Goal: Task Accomplishment & Management: Manage account settings

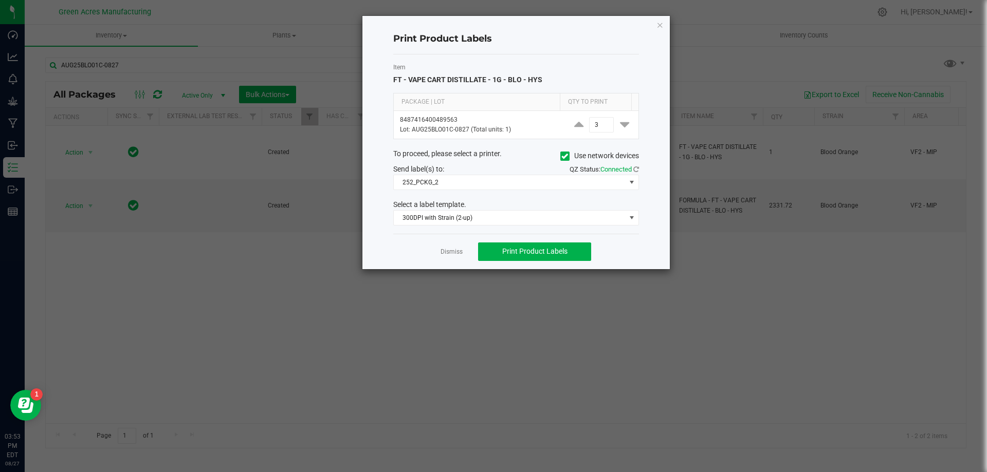
click at [127, 277] on ngb-modal-window "Print Product Labels Item FT - VAPE CART DISTILLATE - 1G - BLO - HYS Package | …" at bounding box center [497, 236] width 995 height 472
click at [655, 25] on div "Print Product Labels Item FT - VAPE CART DISTILLATE - 1G - BLO - HYS Package | …" at bounding box center [515, 142] width 307 height 253
click at [663, 27] on icon "button" at bounding box center [659, 25] width 7 height 12
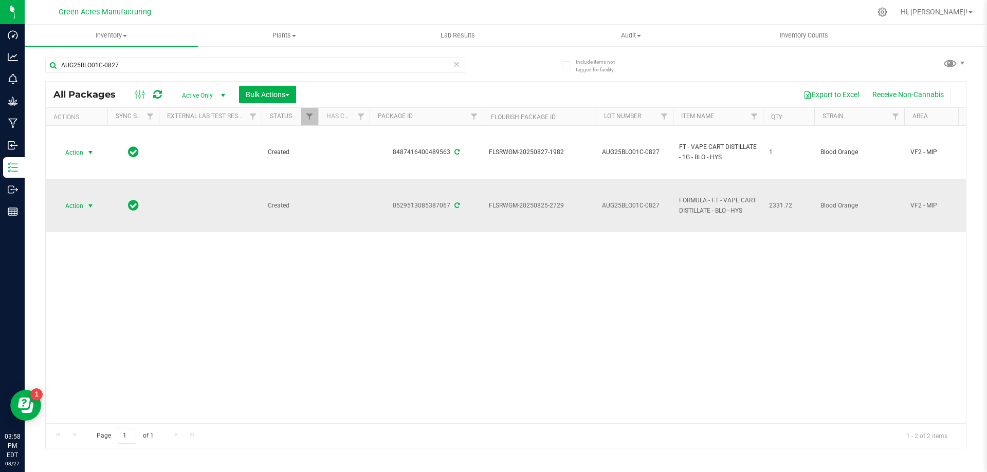
click at [78, 212] on span "Action" at bounding box center [70, 206] width 28 height 14
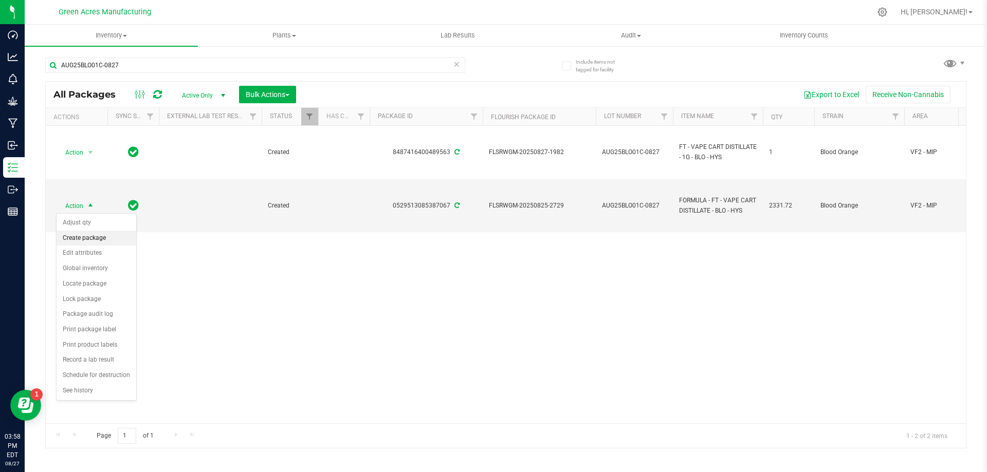
click at [94, 234] on li "Create package" at bounding box center [97, 238] width 80 height 15
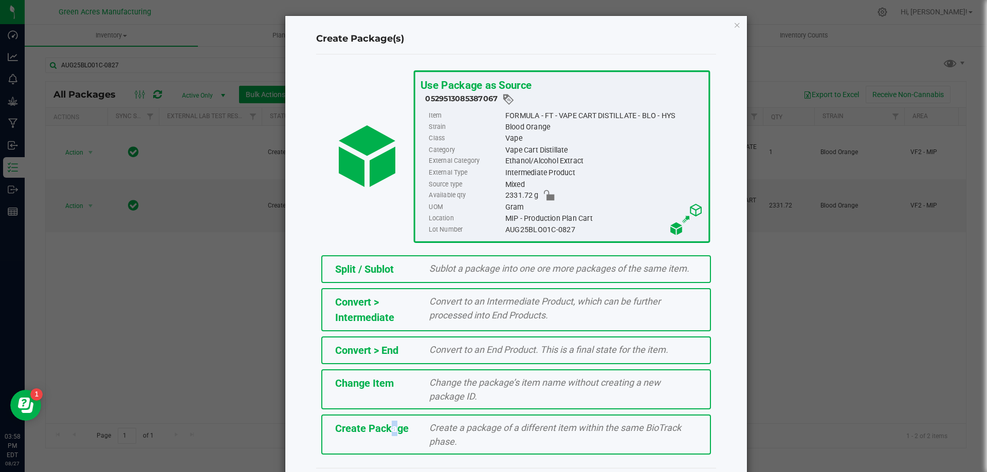
click at [384, 430] on span "Create Package" at bounding box center [372, 429] width 74 height 12
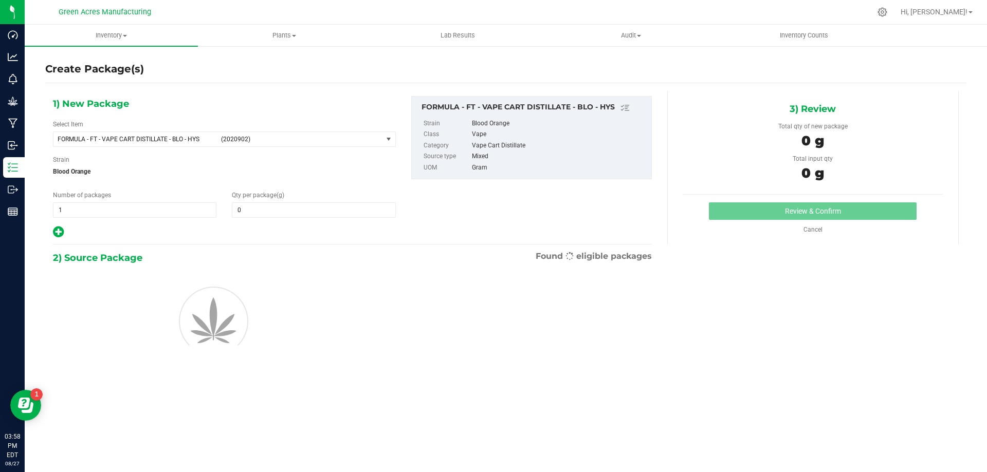
type input "0.0000"
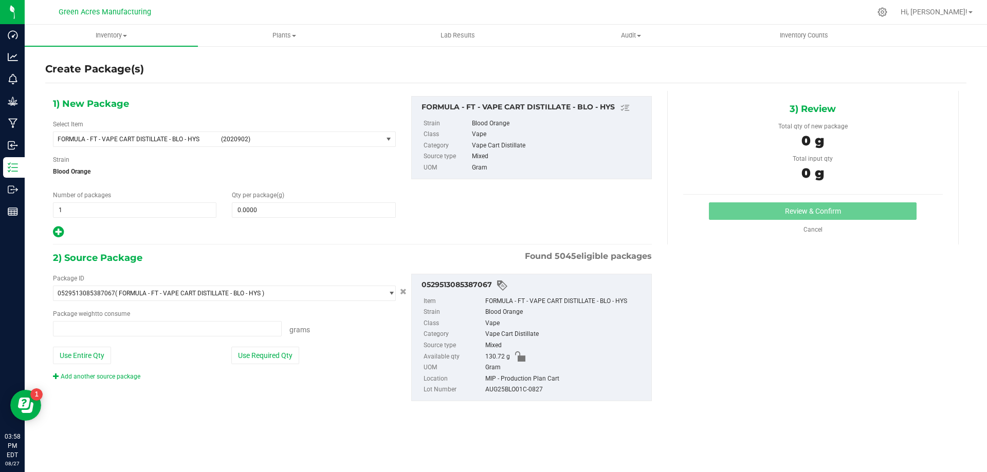
type input "0.0000 g"
click at [244, 137] on span "(2020902)" at bounding box center [299, 139] width 157 height 7
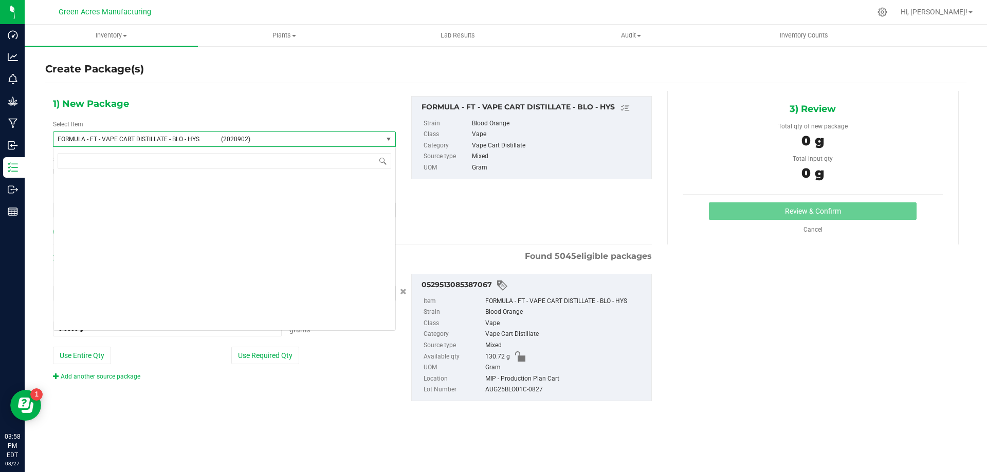
scroll to position [20322, 0]
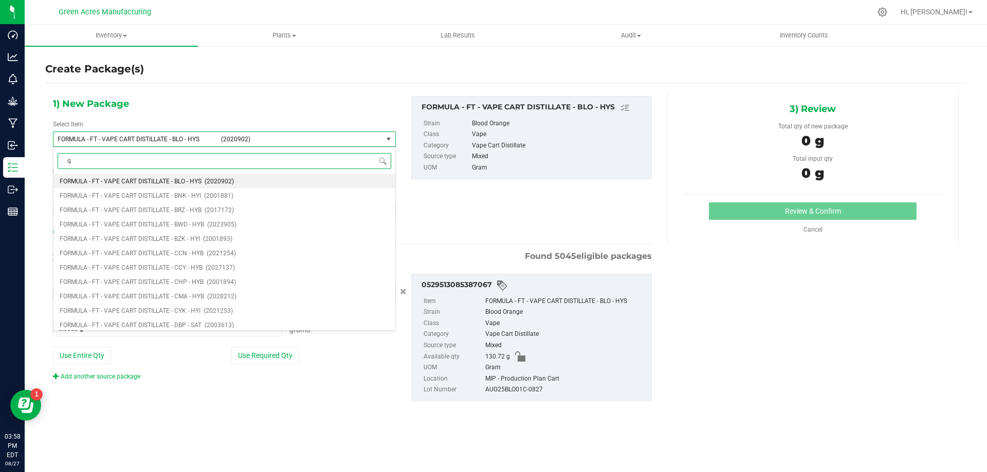
type input "qc"
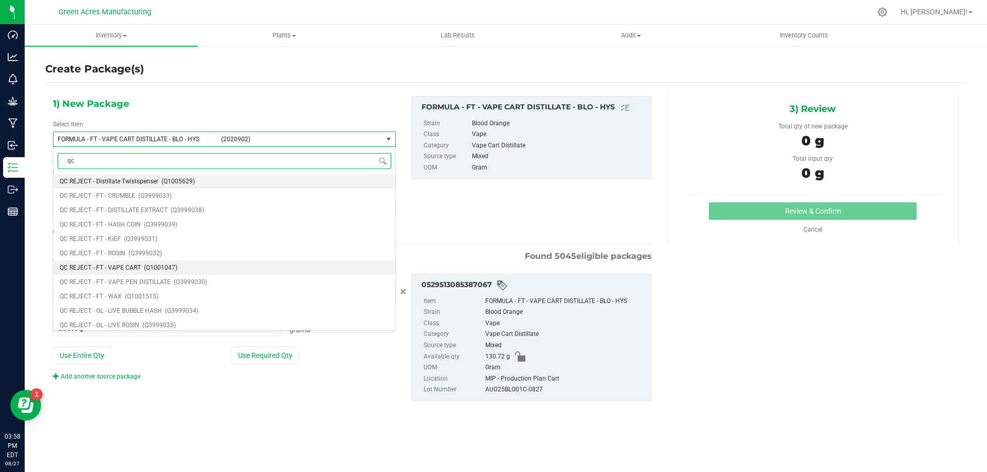
click at [208, 267] on li "QC REJECT - FT - VAPE CART (Q1001047)" at bounding box center [224, 268] width 342 height 14
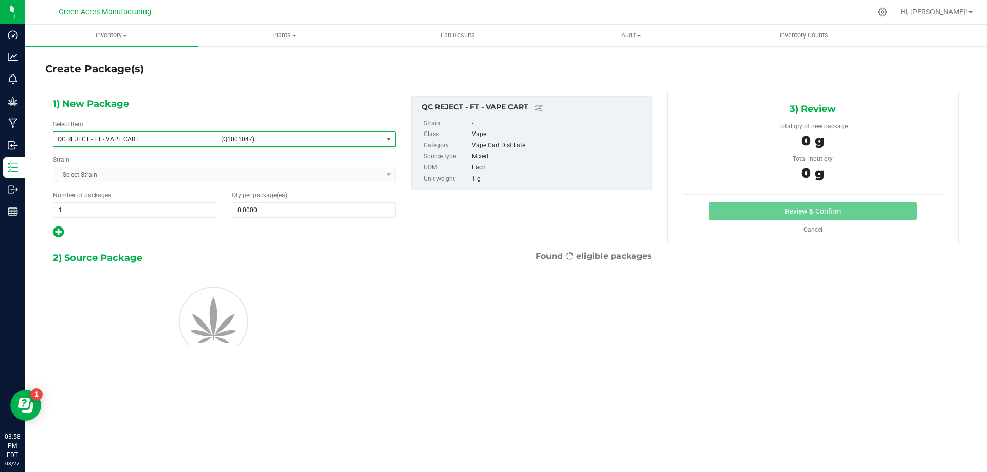
type input "0"
click at [250, 212] on span at bounding box center [313, 210] width 163 height 15
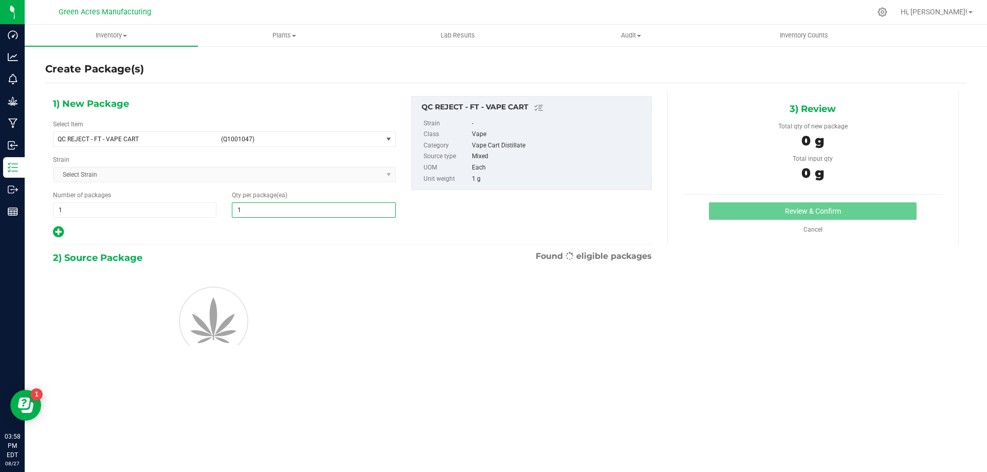
type input "11"
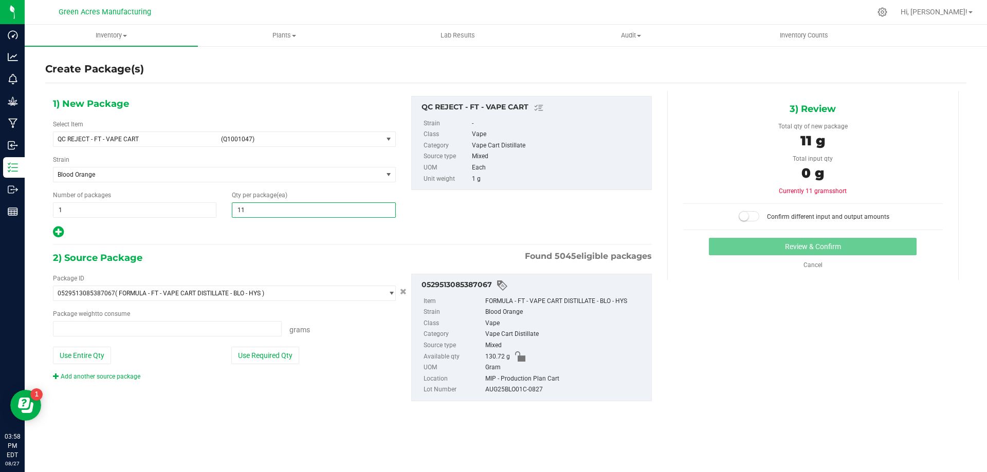
type input "0.0000 g"
type input "11"
click at [112, 353] on div "Use Entire Qty" at bounding box center [135, 355] width 164 height 17
click at [102, 351] on button "Use Entire Qty" at bounding box center [82, 355] width 58 height 17
type input "130.7200 g"
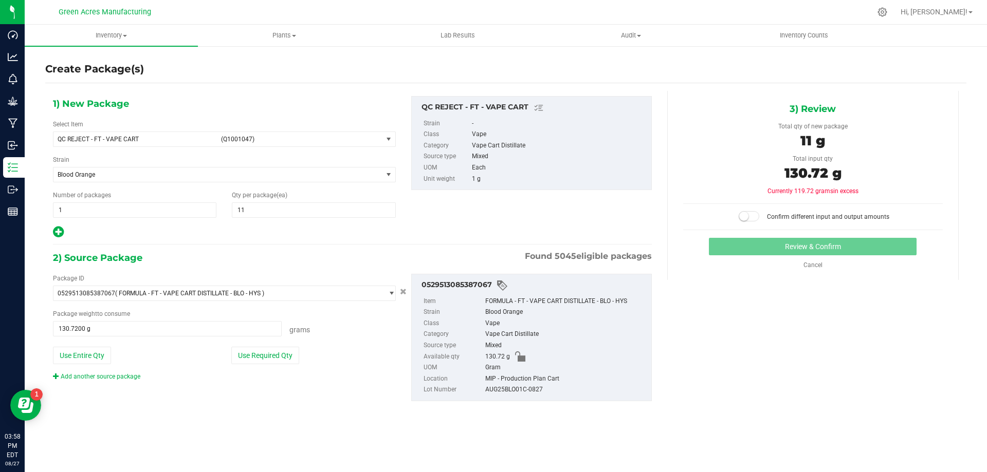
click at [759, 217] on span at bounding box center [749, 216] width 21 height 10
click at [810, 242] on button "Review & Confirm" at bounding box center [813, 246] width 208 height 17
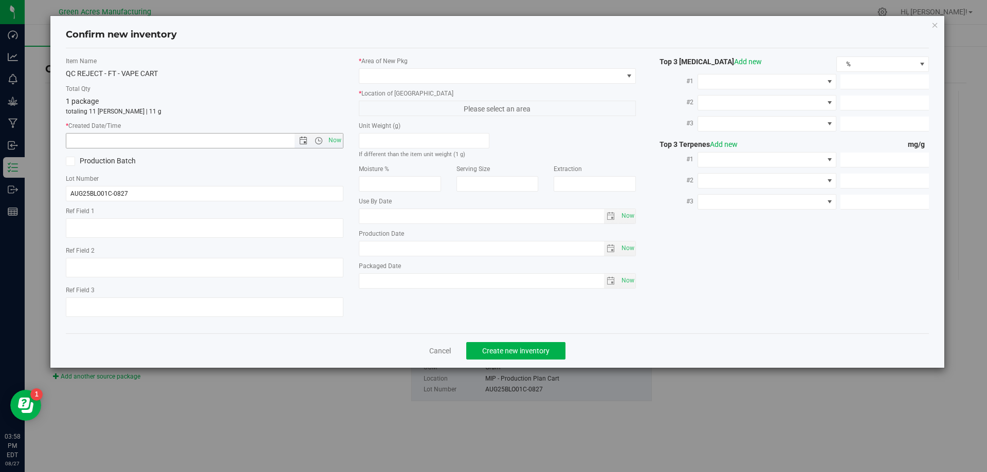
drag, startPoint x: 336, startPoint y: 144, endPoint x: 356, endPoint y: 124, distance: 28.0
click at [336, 144] on span "Now" at bounding box center [334, 140] width 17 height 15
type input "[DATE] 3:58 PM"
click at [400, 83] on span at bounding box center [491, 76] width 264 height 14
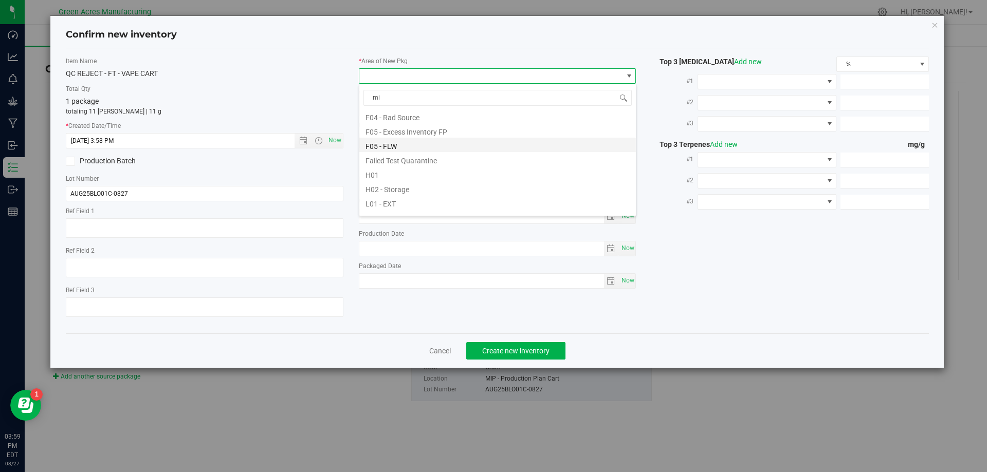
scroll to position [0, 0]
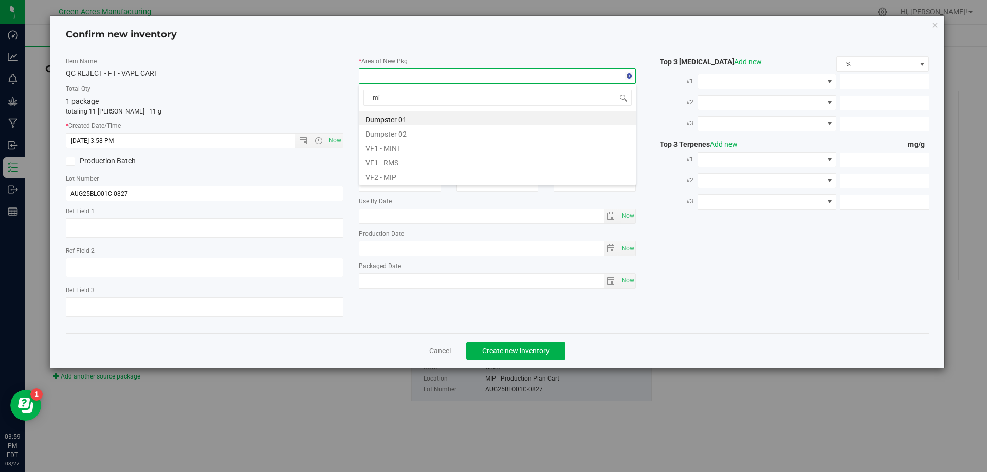
type input "mip"
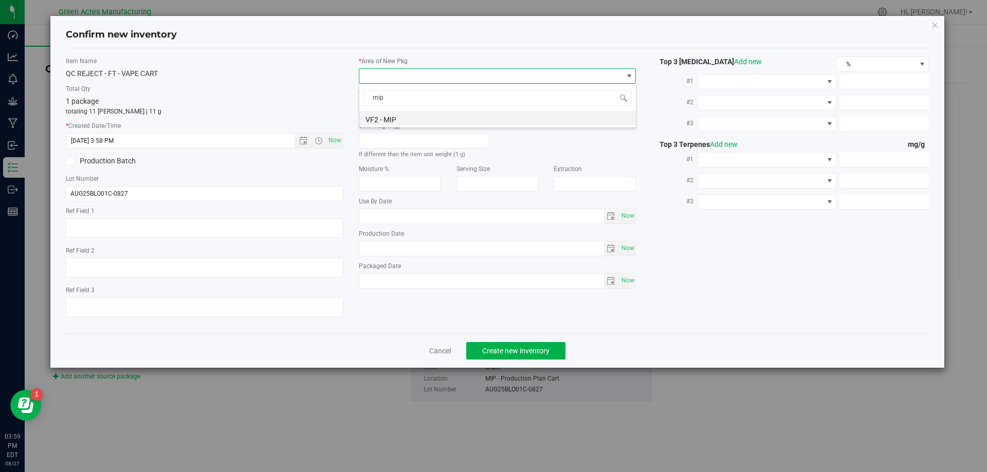
click at [430, 115] on li "VF2 - MIP" at bounding box center [497, 118] width 277 height 14
click at [445, 113] on span "MIP - Cannabis Waste" at bounding box center [491, 108] width 264 height 14
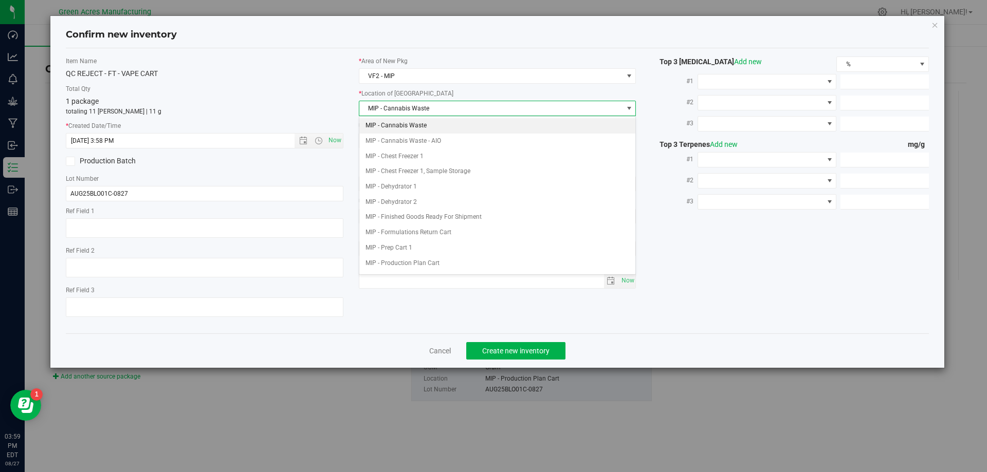
click at [445, 125] on li "MIP - Cannabis Waste" at bounding box center [497, 125] width 277 height 15
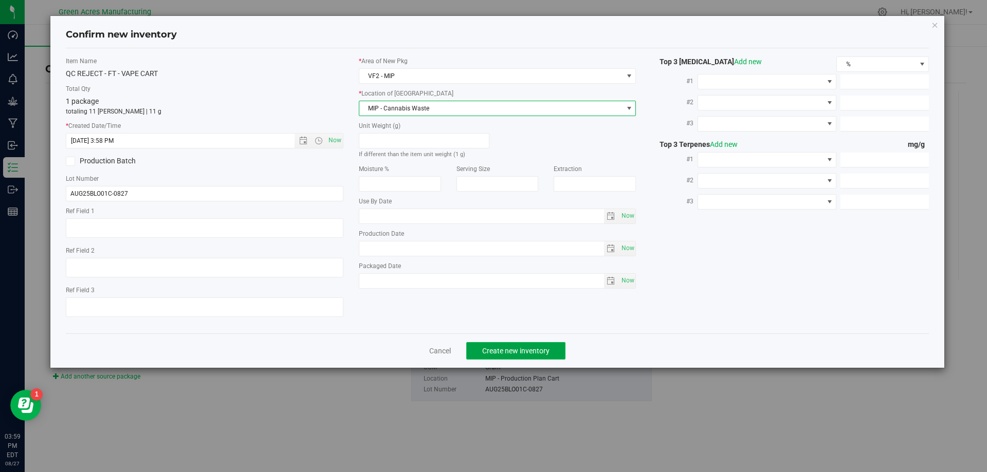
click at [508, 347] on span "Create new inventory" at bounding box center [515, 351] width 67 height 8
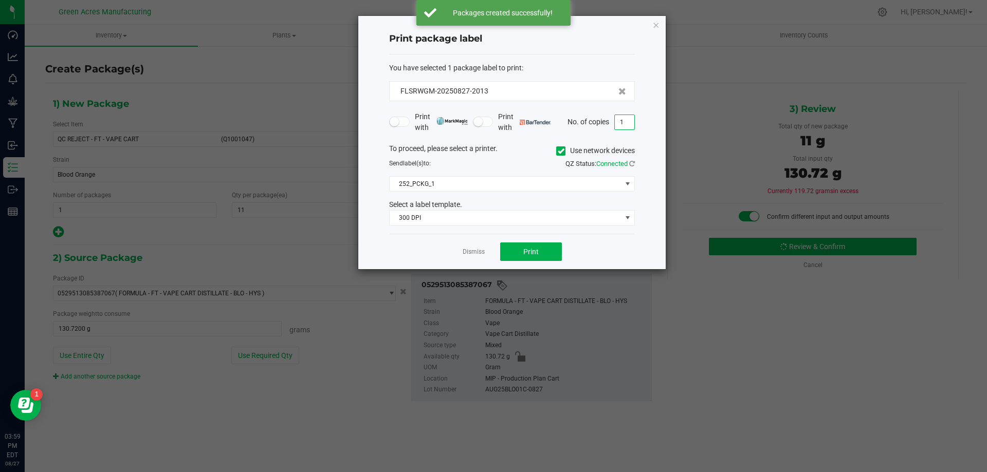
click at [619, 120] on input "1" at bounding box center [625, 122] width 20 height 14
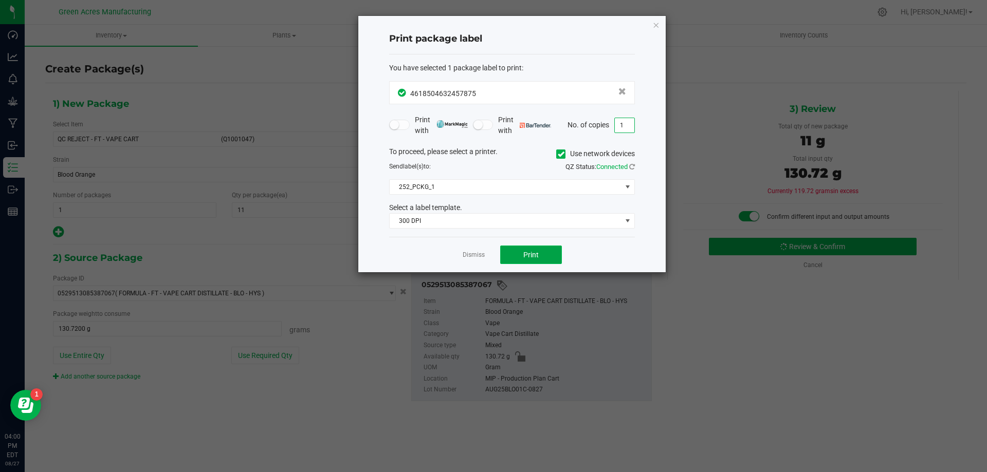
click at [528, 255] on span "Print" at bounding box center [530, 255] width 15 height 8
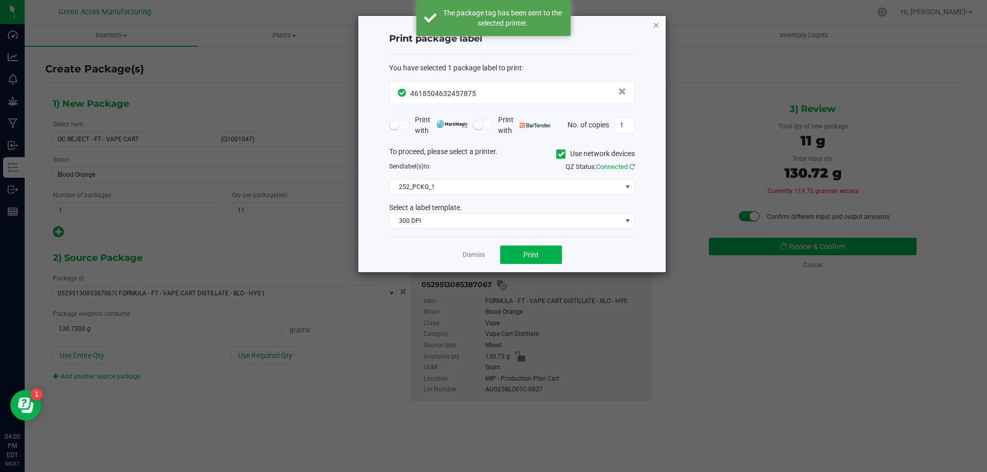
click at [655, 25] on icon "button" at bounding box center [655, 25] width 7 height 12
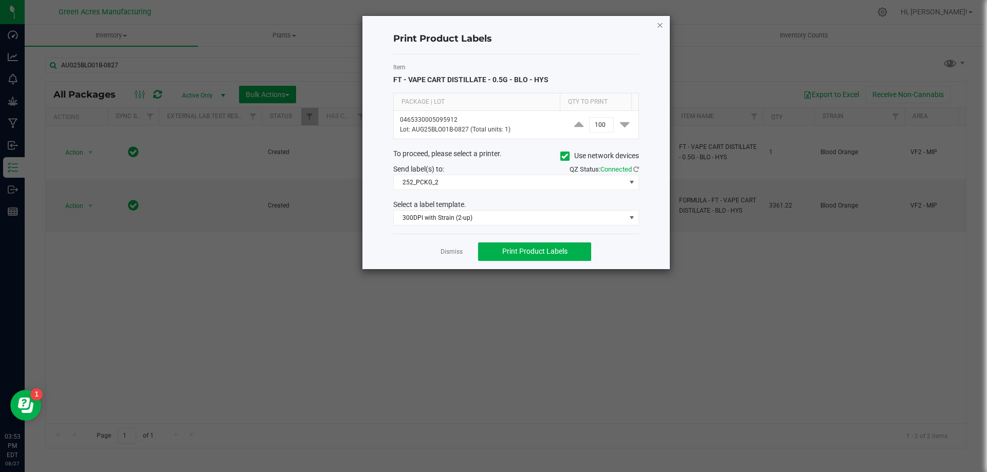
click at [662, 24] on icon "button" at bounding box center [659, 25] width 7 height 12
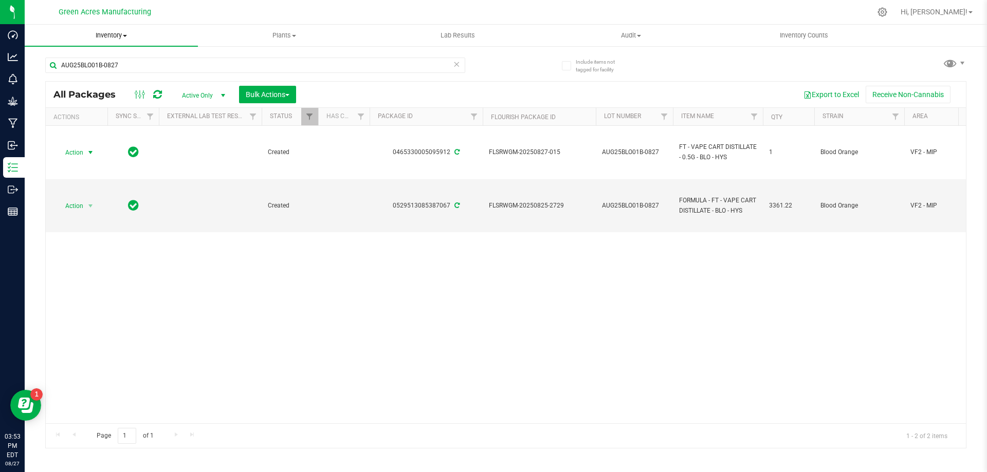
click at [114, 32] on span "Inventory" at bounding box center [111, 35] width 173 height 9
click at [124, 120] on li "From bill of materials" at bounding box center [111, 124] width 173 height 12
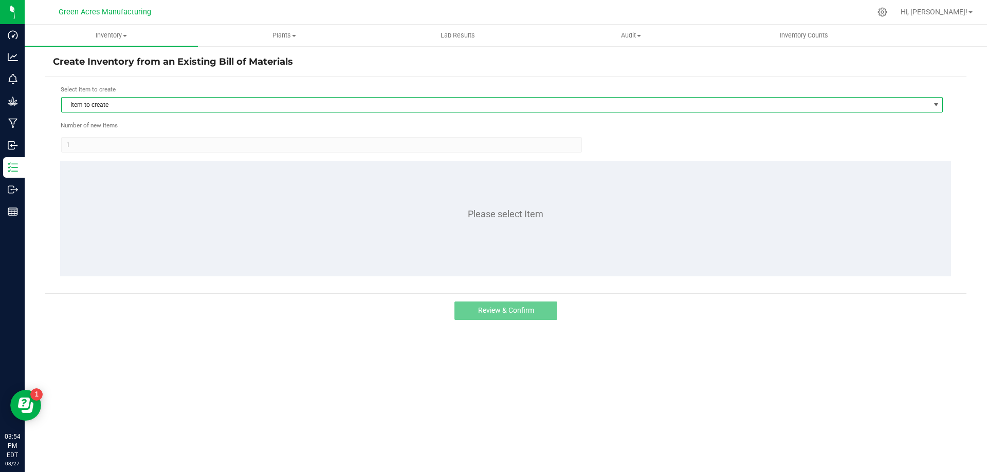
click at [193, 103] on span "Item to create" at bounding box center [496, 105] width 868 height 14
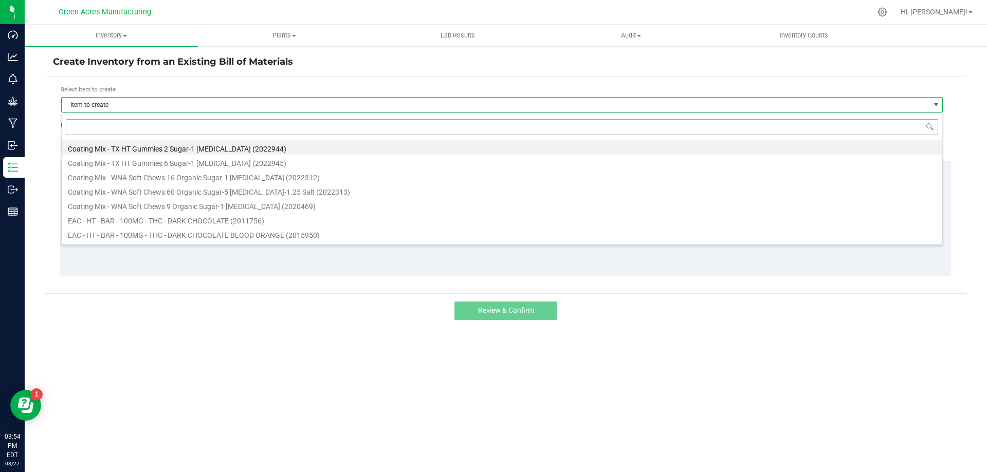
scroll to position [15, 882]
type input "blo"
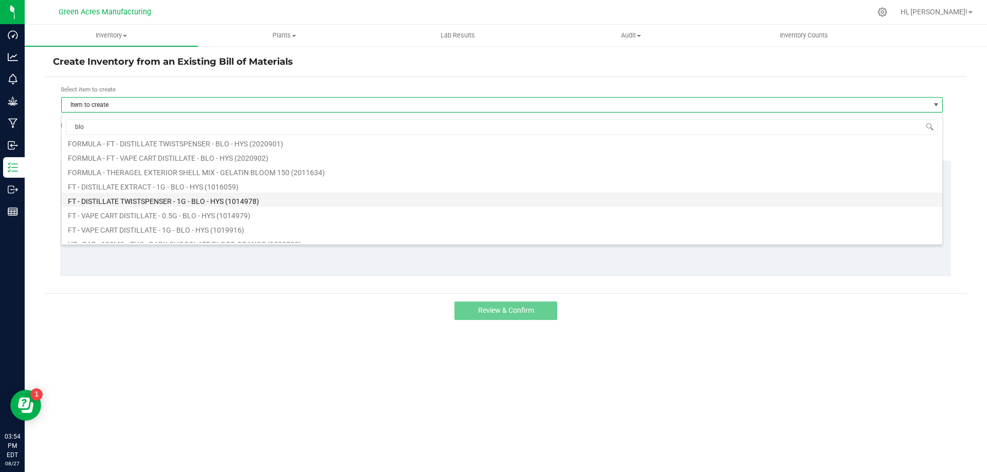
scroll to position [51, 0]
click at [219, 212] on li "FT - VAPE CART DISTILLATE - 1G - BLO - HYS (1019916)" at bounding box center [502, 211] width 880 height 14
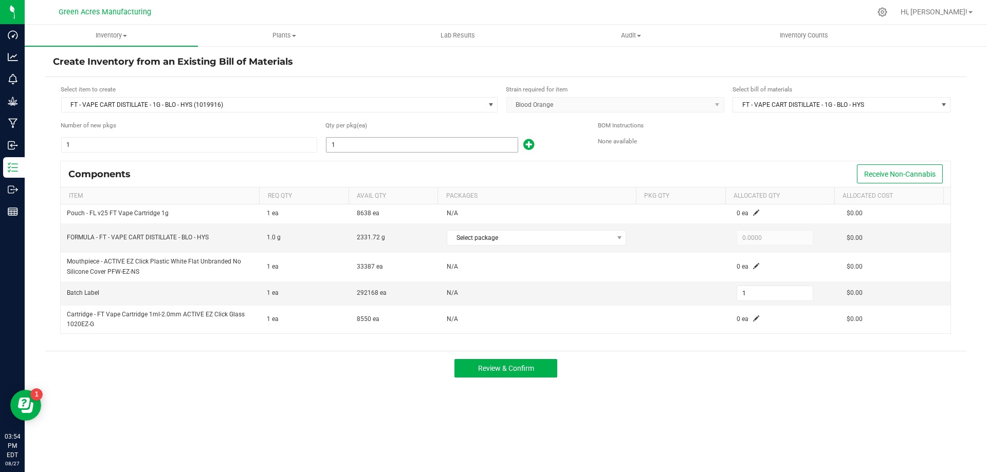
click at [399, 150] on input "1" at bounding box center [421, 145] width 191 height 14
type input "2"
type input "22"
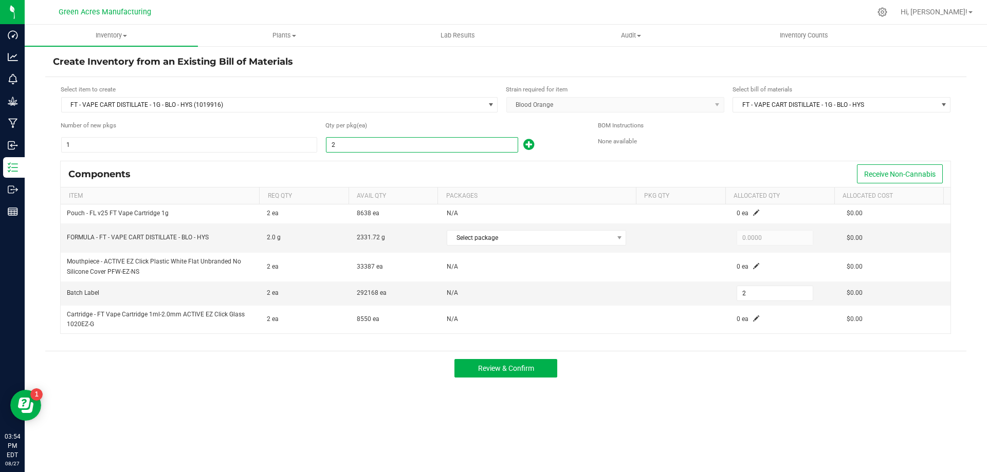
type input "22"
type input "220"
type input "2201"
type input "2,201"
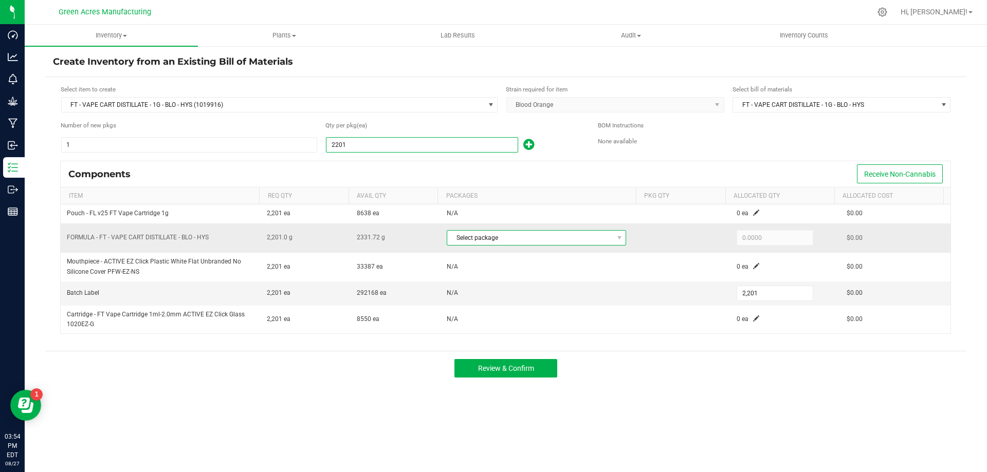
type input "2,201"
click at [565, 245] on span "Select package" at bounding box center [530, 238] width 166 height 14
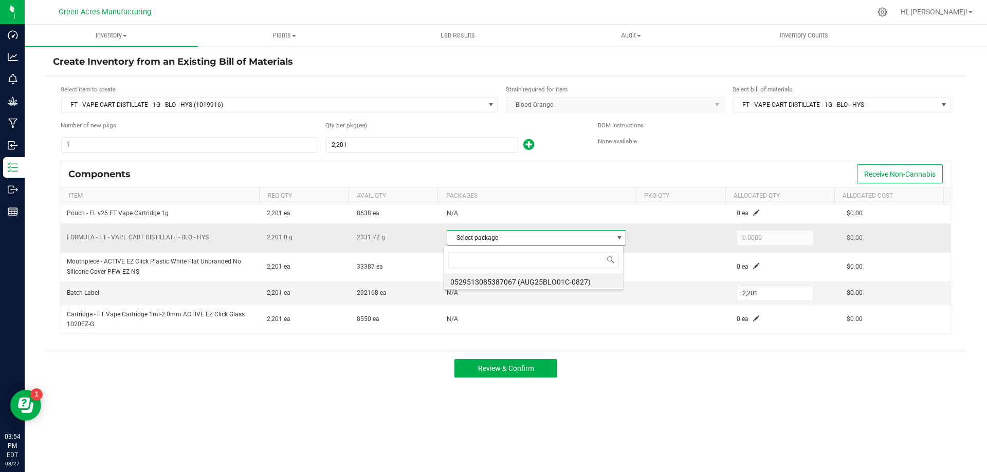
scroll to position [15, 177]
click at [565, 284] on li "0529513085387067 (AUG25BLO01C-0827)" at bounding box center [533, 280] width 179 height 14
type input "2,201.0000"
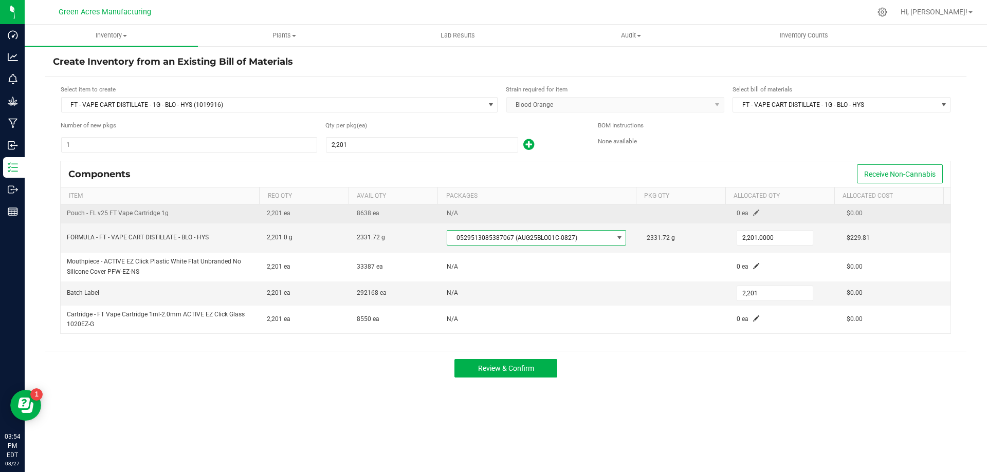
click at [753, 213] on span at bounding box center [756, 213] width 6 height 6
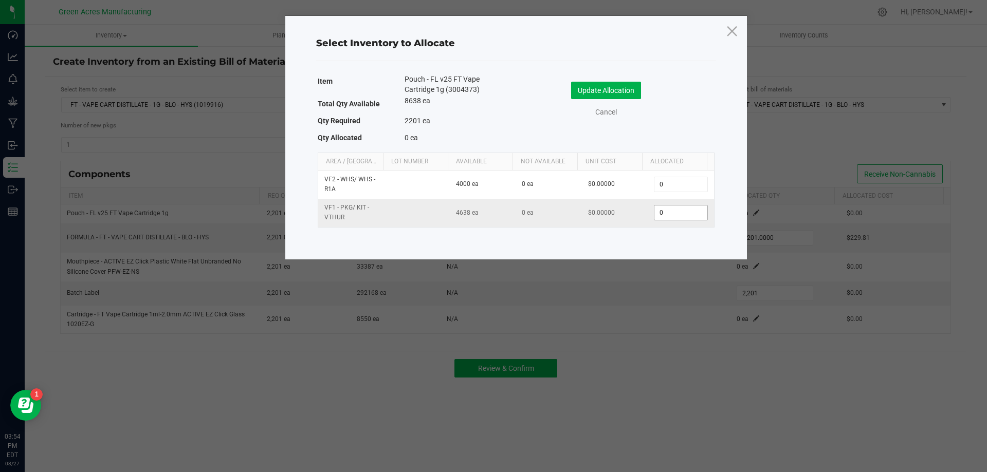
click at [679, 218] on input "0" at bounding box center [680, 213] width 52 height 14
click at [674, 213] on input "2201" at bounding box center [680, 213] width 52 height 14
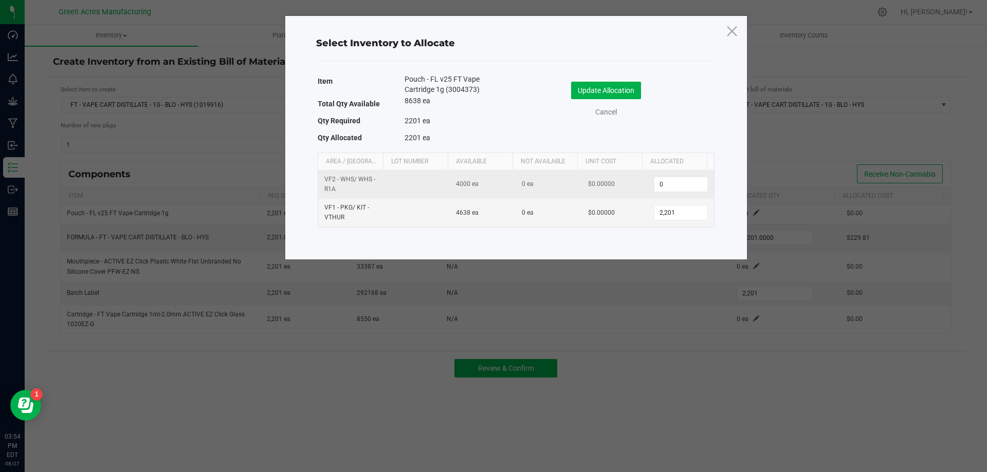
type input "2,201"
drag, startPoint x: 637, startPoint y: 228, endPoint x: 610, endPoint y: 186, distance: 50.6
click at [637, 228] on div "Item Pouch - FL v25 FT Vape Cartridge 1g (3004373) Total Qty Available 8638 ea …" at bounding box center [516, 151] width 405 height 158
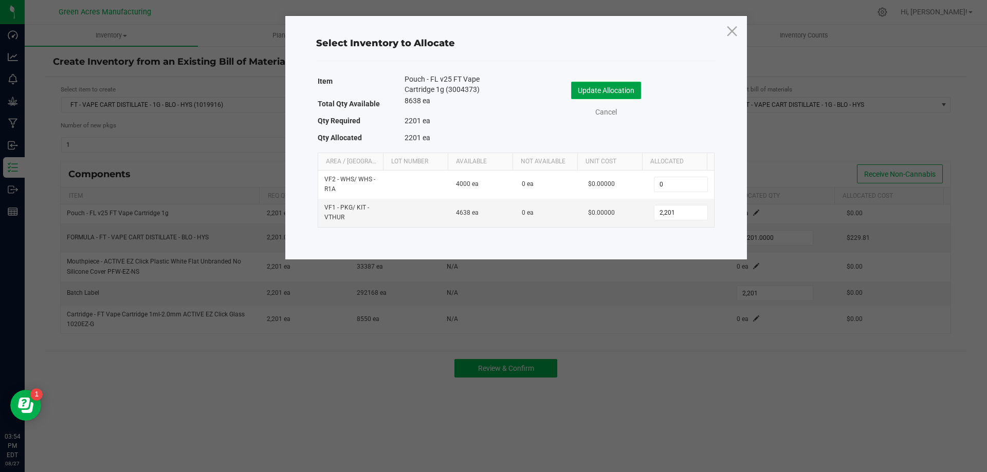
click at [591, 88] on button "Update Allocation" at bounding box center [606, 90] width 70 height 17
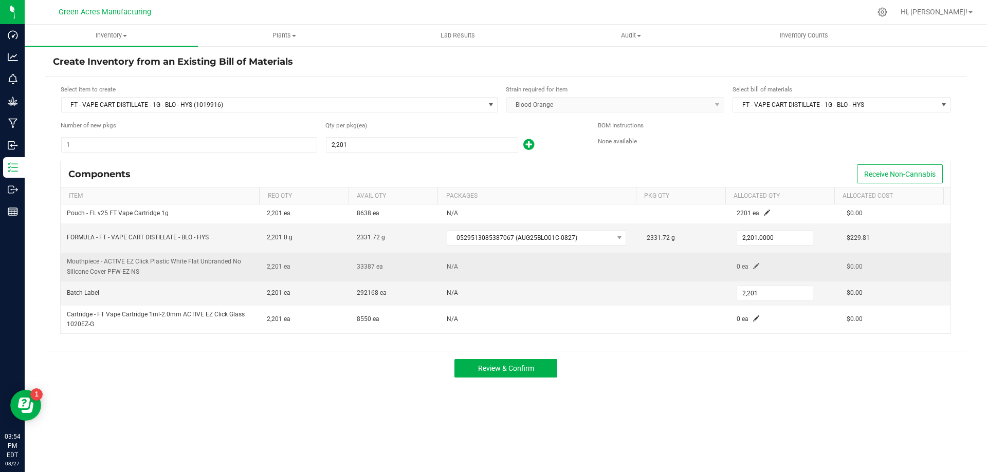
click at [753, 269] on span at bounding box center [756, 266] width 6 height 6
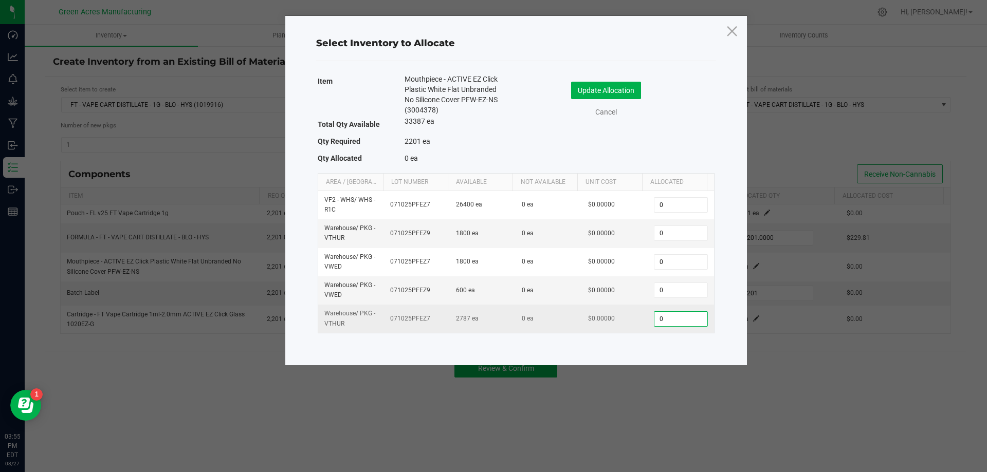
click at [678, 324] on input "0" at bounding box center [680, 319] width 52 height 14
paste input "2201"
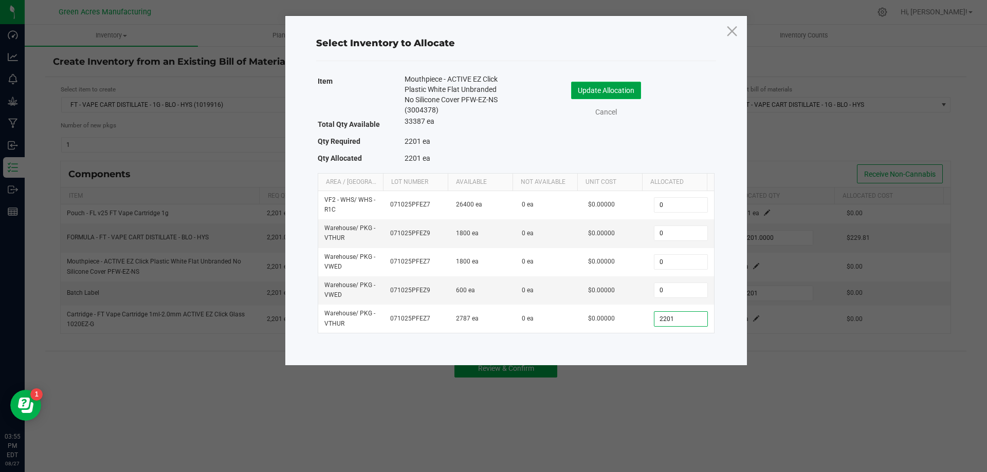
type input "2,201"
click at [611, 85] on button "Update Allocation" at bounding box center [606, 90] width 70 height 17
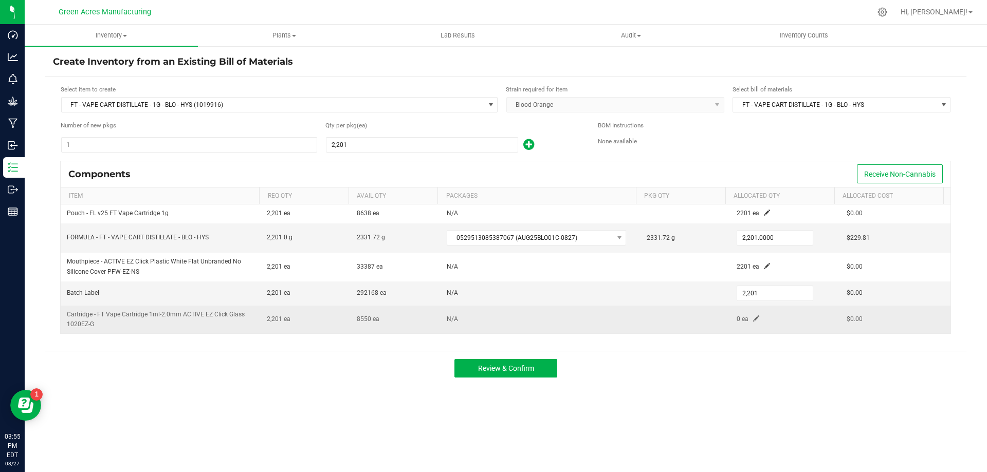
click at [753, 316] on span at bounding box center [756, 319] width 6 height 6
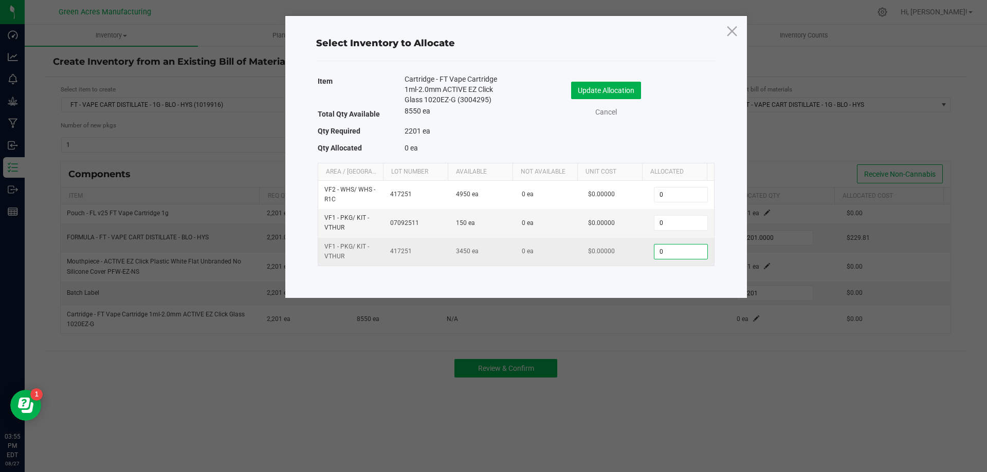
click at [654, 254] on input "0" at bounding box center [680, 252] width 52 height 14
paste input "2201"
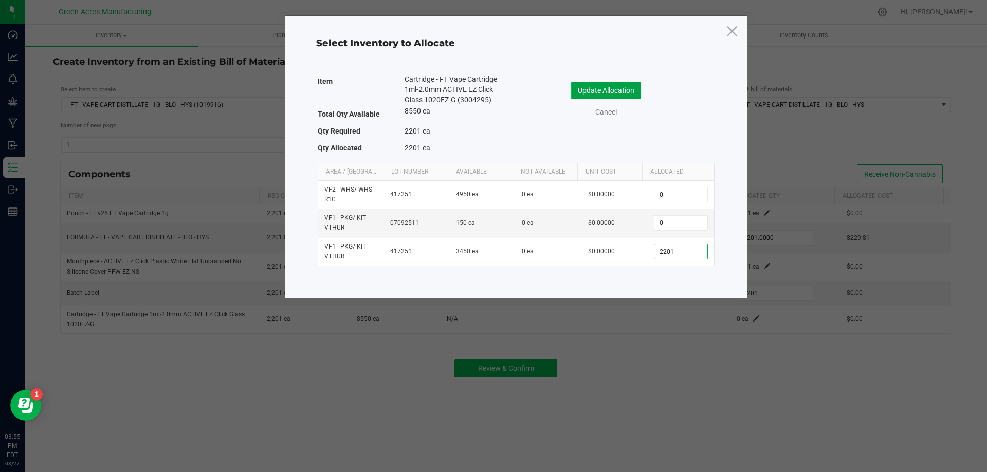
type input "2,201"
click at [586, 95] on button "Update Allocation" at bounding box center [606, 90] width 70 height 17
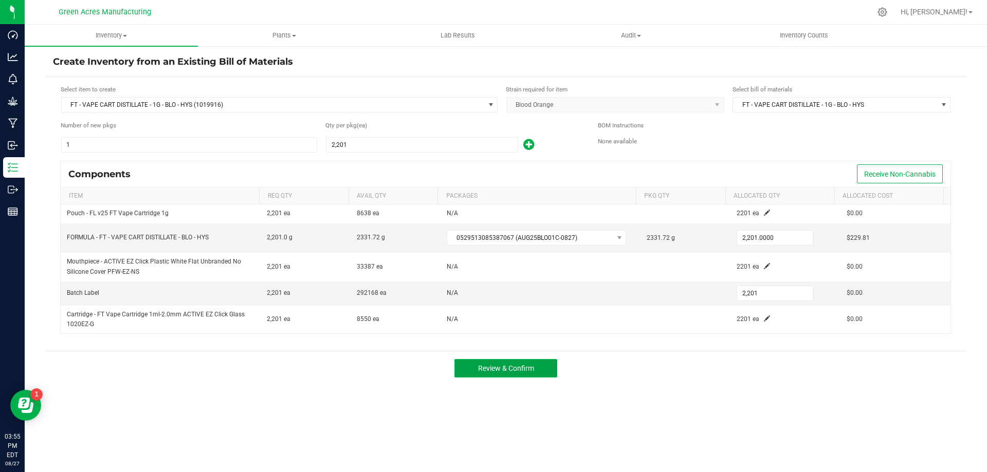
click at [511, 366] on span "Review & Confirm" at bounding box center [506, 368] width 56 height 8
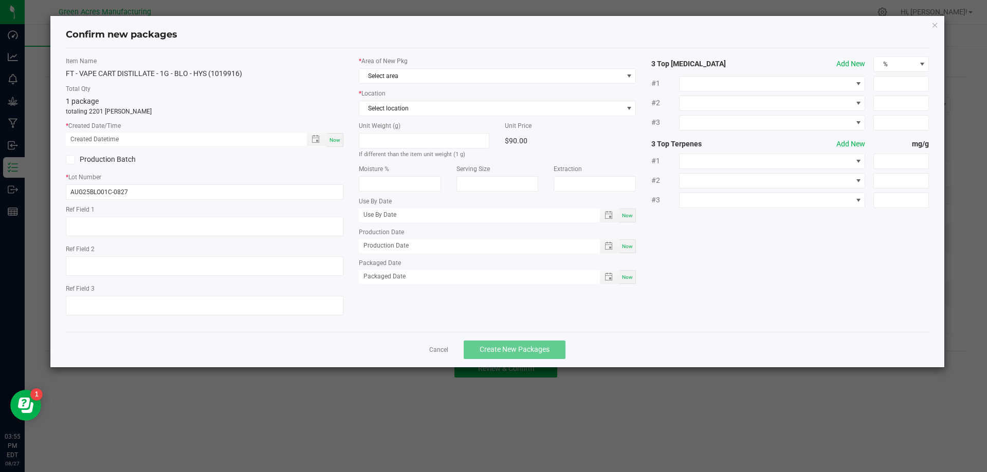
click at [340, 145] on div "Now" at bounding box center [335, 140] width 16 height 14
type input "08/27/2025 03:55 PM"
click at [473, 80] on span "Select area" at bounding box center [491, 76] width 264 height 14
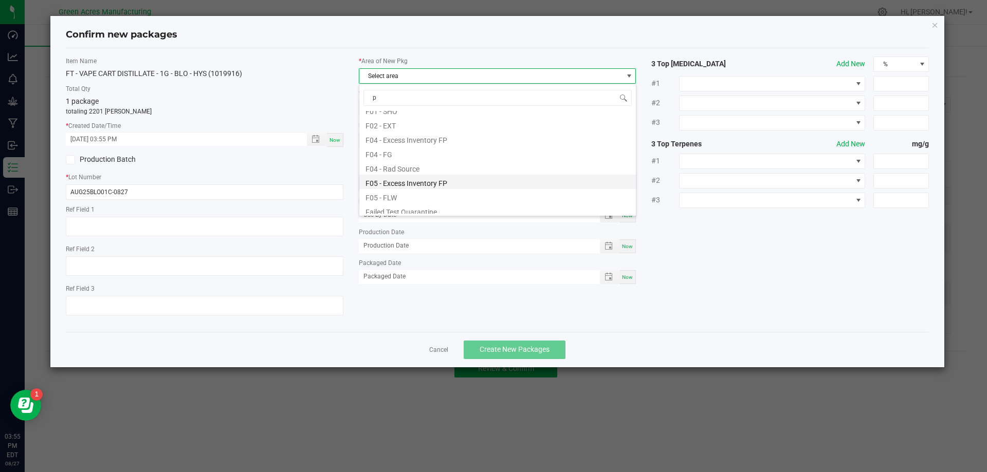
scroll to position [0, 0]
type input "pa"
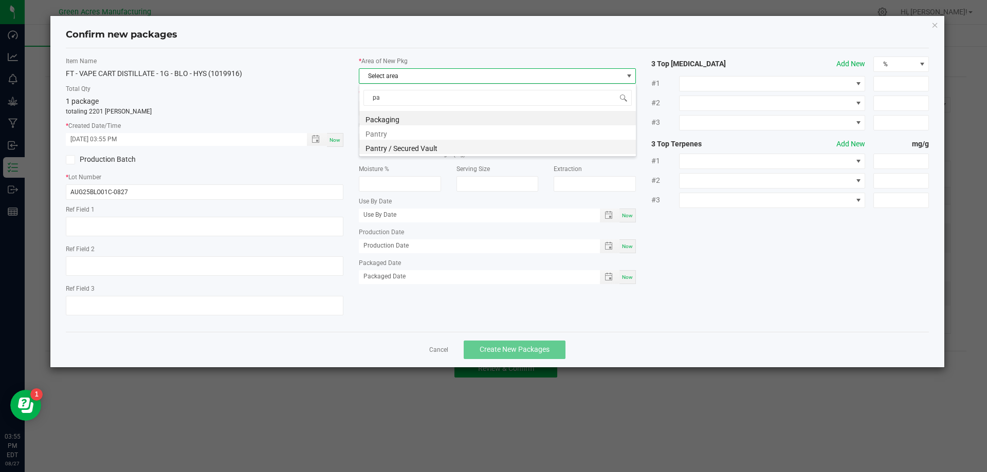
click at [487, 148] on li "Pantry / Secured Vault" at bounding box center [497, 147] width 277 height 14
click at [488, 113] on span "Select location" at bounding box center [491, 108] width 264 height 14
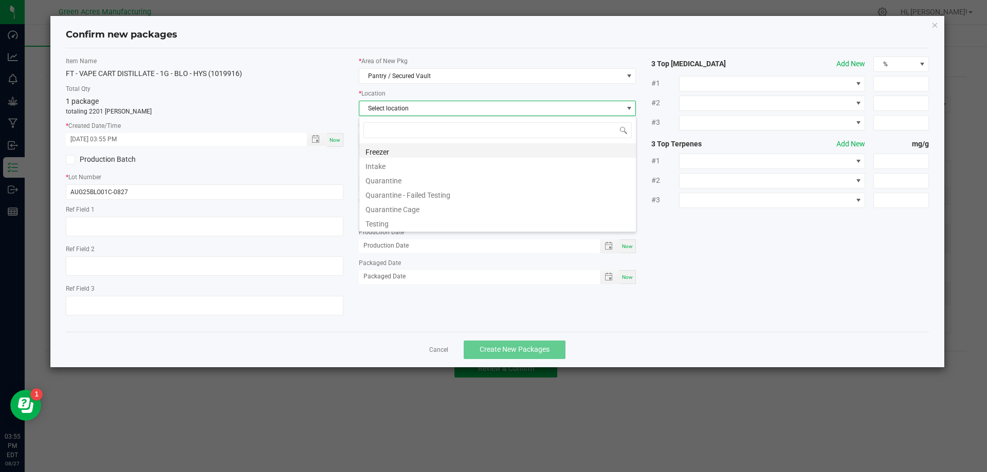
scroll to position [15, 278]
click at [472, 178] on li "Quarantine" at bounding box center [497, 179] width 277 height 14
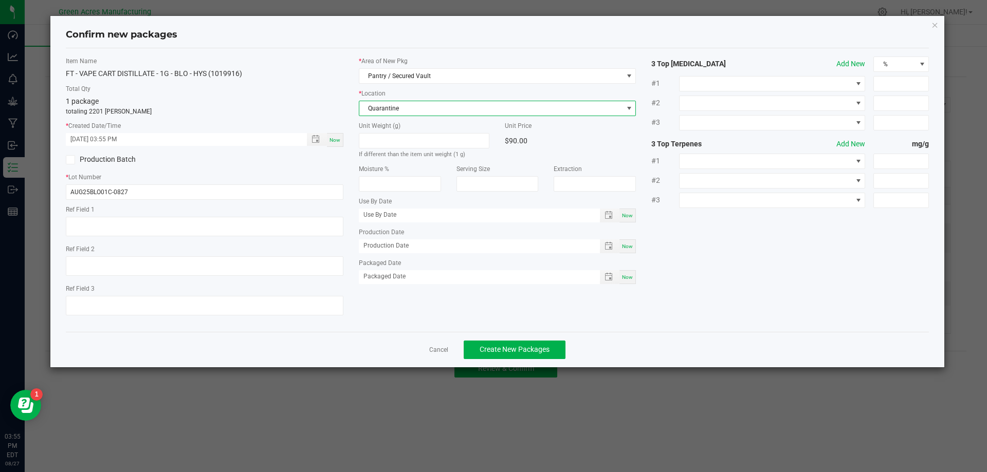
drag, startPoint x: 479, startPoint y: 106, endPoint x: 478, endPoint y: 112, distance: 5.9
click at [479, 106] on span "Quarantine" at bounding box center [491, 108] width 264 height 14
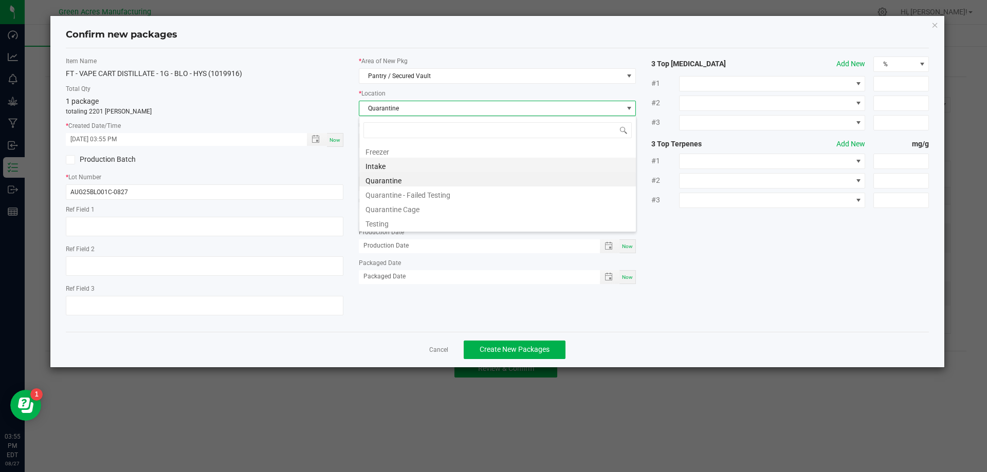
click at [472, 165] on li "Intake" at bounding box center [497, 165] width 277 height 14
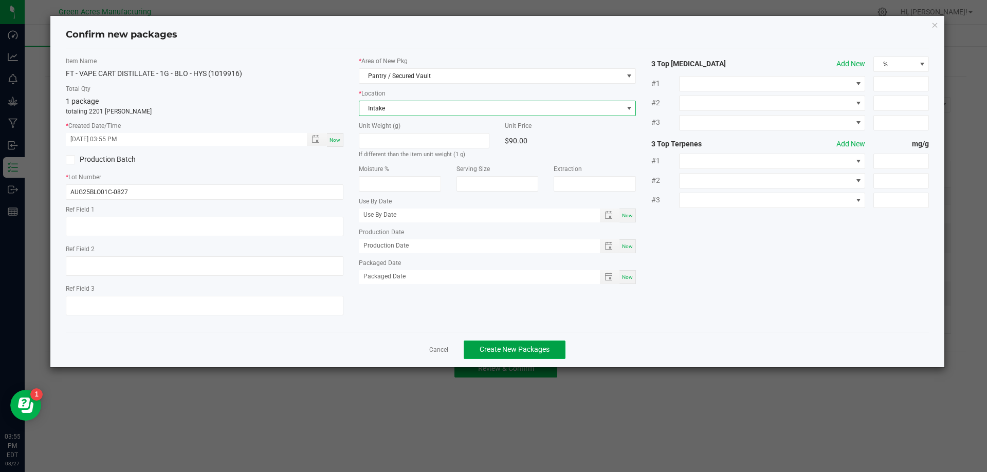
click at [535, 346] on span "Create New Packages" at bounding box center [515, 349] width 70 height 8
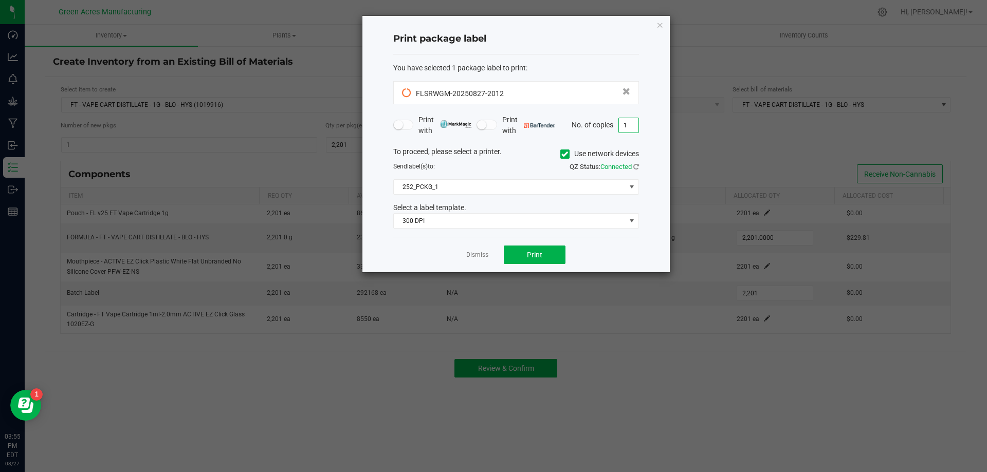
click at [628, 131] on input "1" at bounding box center [629, 125] width 20 height 14
type input "2"
click at [551, 248] on button "Print" at bounding box center [535, 255] width 62 height 19
click at [656, 22] on icon "button" at bounding box center [659, 25] width 7 height 12
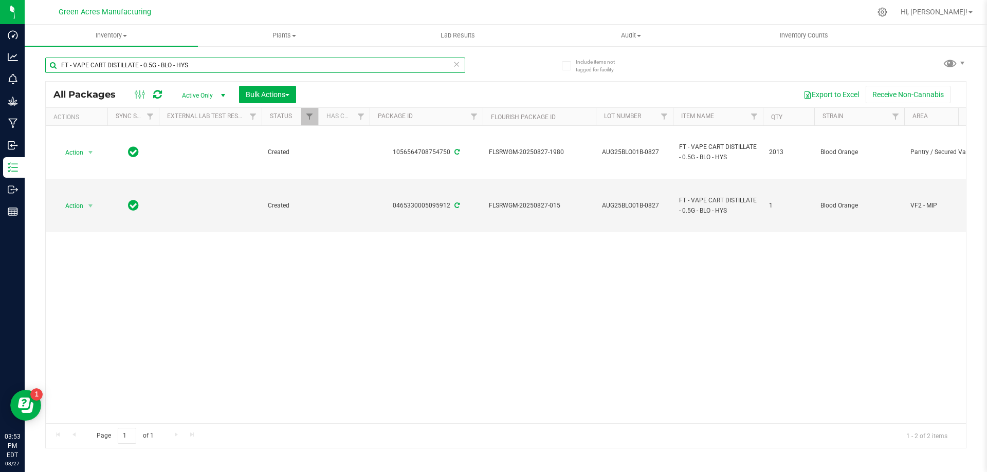
click at [258, 68] on input "FT - VAPE CART DISTILLATE - 0.5G - BLO - HYS" at bounding box center [255, 65] width 420 height 15
click at [258, 67] on input "FT - VAPE CART DISTILLATE - 0.5G - BLO - HYS" at bounding box center [255, 65] width 420 height 15
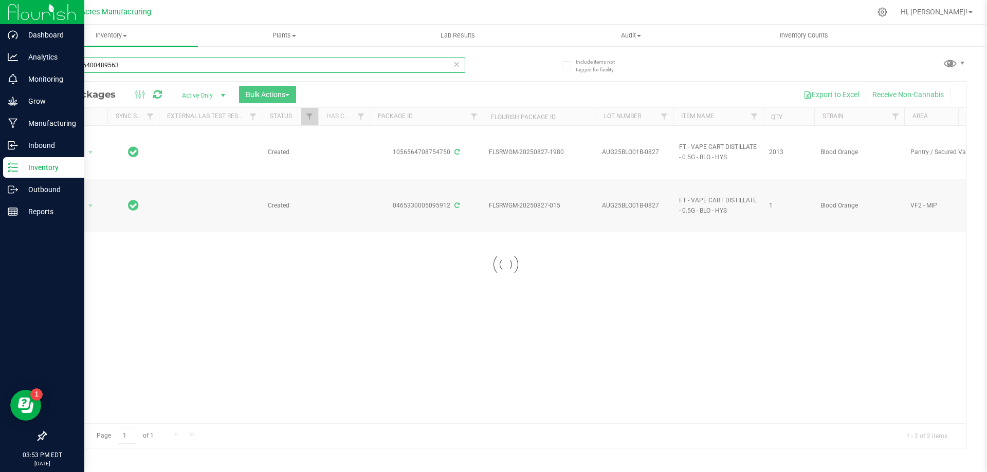
type input "8487416400489563"
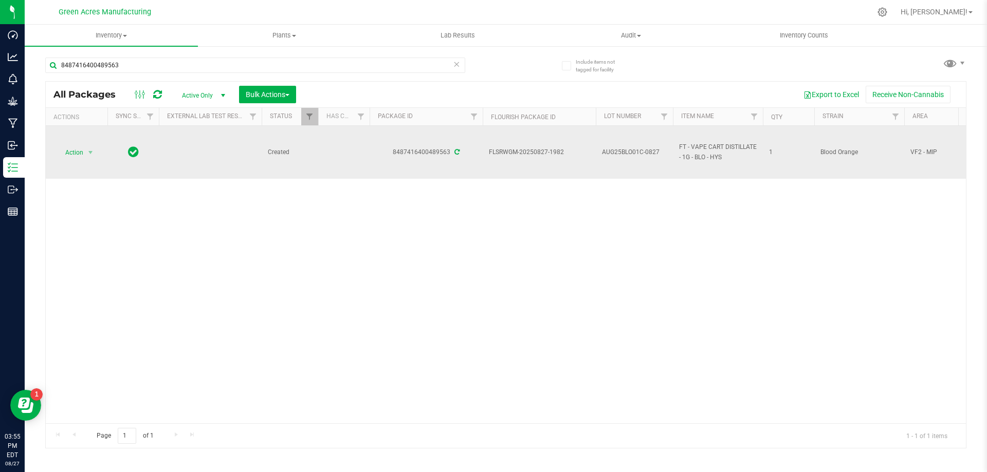
click at [635, 146] on td "AUG25BLO01C-0827" at bounding box center [634, 152] width 77 height 53
click at [635, 146] on input "AUG25BLO01C-0827" at bounding box center [632, 152] width 74 height 16
click at [635, 148] on input "AUG25BLO01C-0827" at bounding box center [632, 152] width 74 height 16
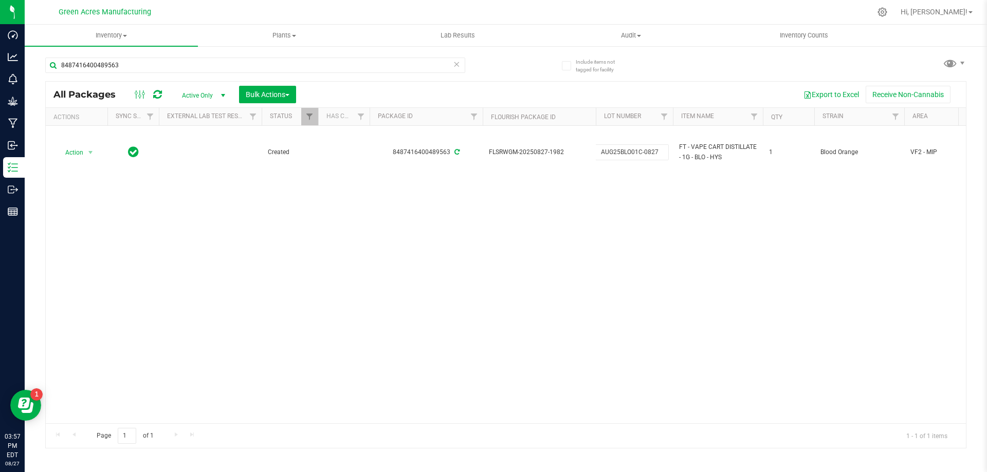
click at [426, 271] on div "Action Action Adjust qty Create package Edit attributes Global inventory Locate…" at bounding box center [506, 275] width 920 height 298
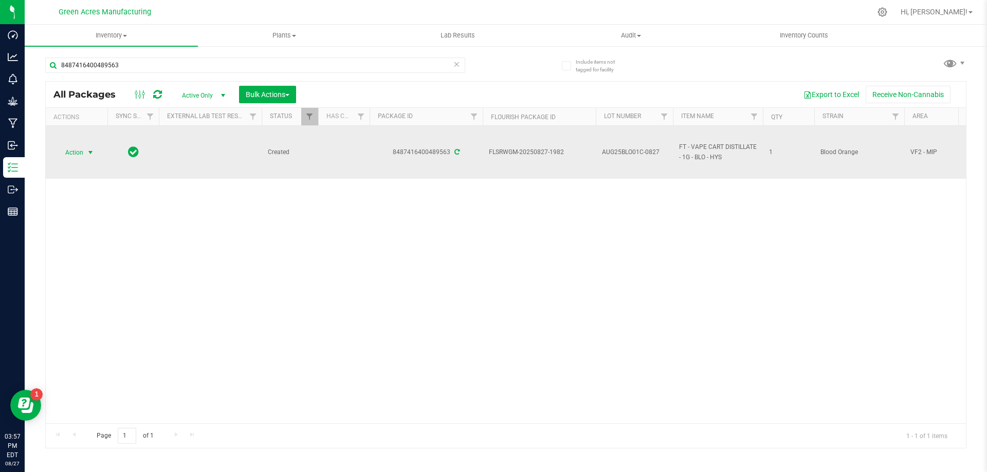
click at [86, 154] on span "select" at bounding box center [90, 153] width 8 height 8
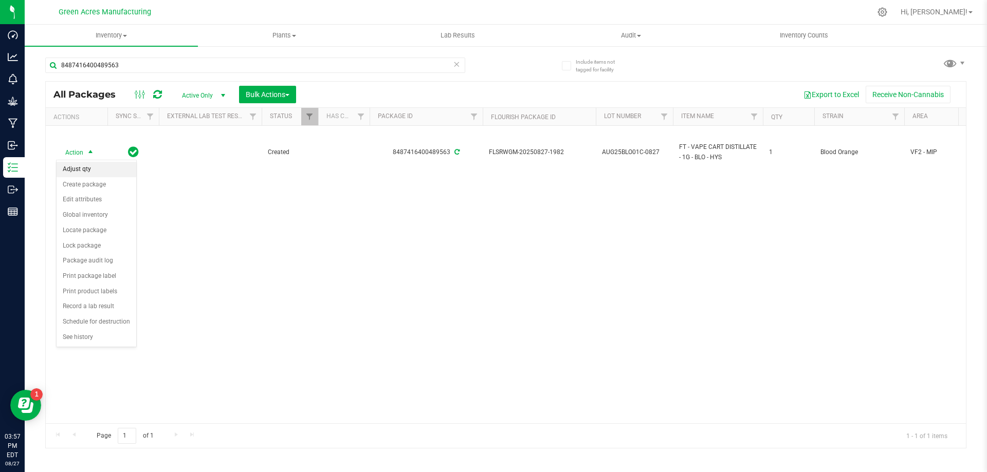
click at [94, 175] on li "Adjust qty" at bounding box center [97, 169] width 80 height 15
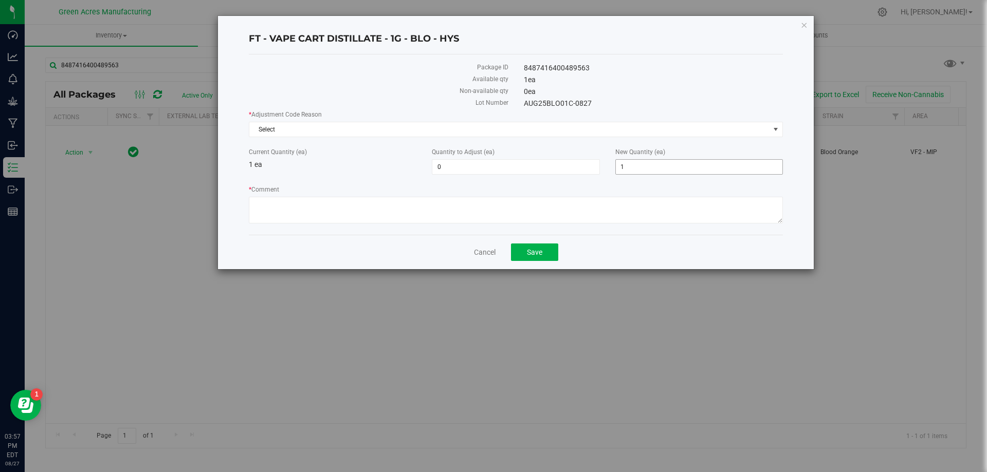
click at [644, 162] on span "1 1" at bounding box center [699, 166] width 168 height 15
click at [644, 162] on input "1" at bounding box center [699, 167] width 167 height 14
type input "0"
type input "-1"
type input "0"
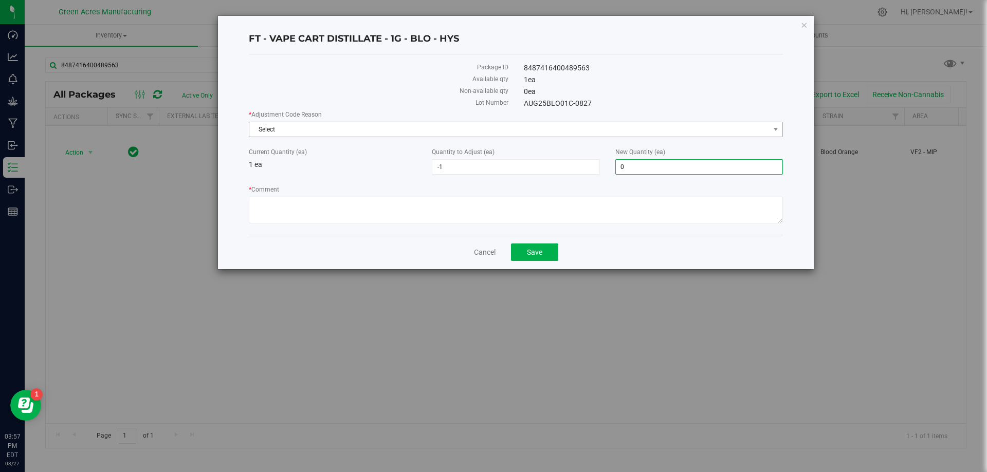
click at [385, 135] on span "Select" at bounding box center [509, 129] width 520 height 14
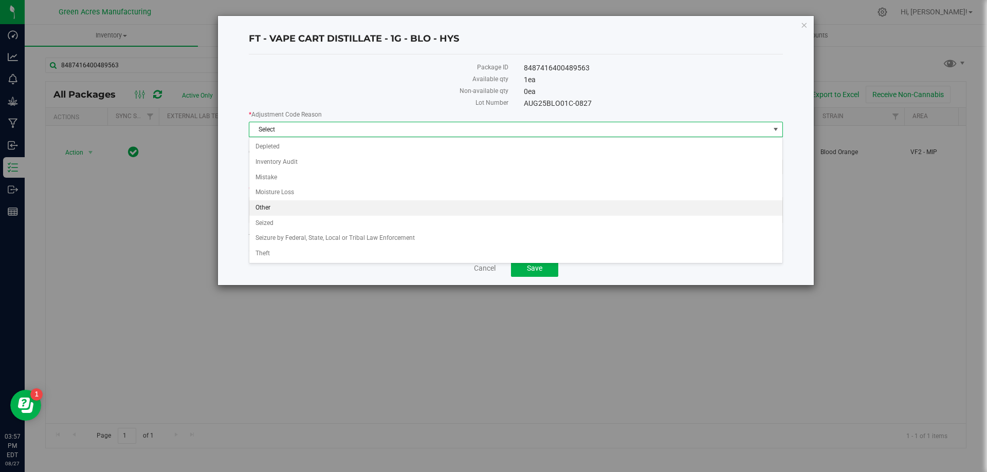
click at [356, 206] on li "Other" at bounding box center [515, 207] width 533 height 15
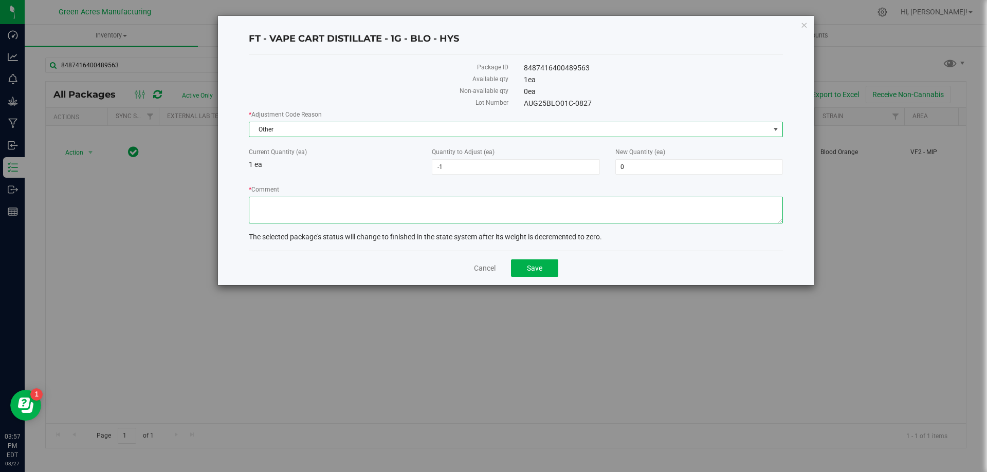
click at [357, 212] on textarea "* Comment" at bounding box center [516, 210] width 534 height 27
type textarea "waste"
click at [546, 265] on button "Save" at bounding box center [534, 268] width 47 height 17
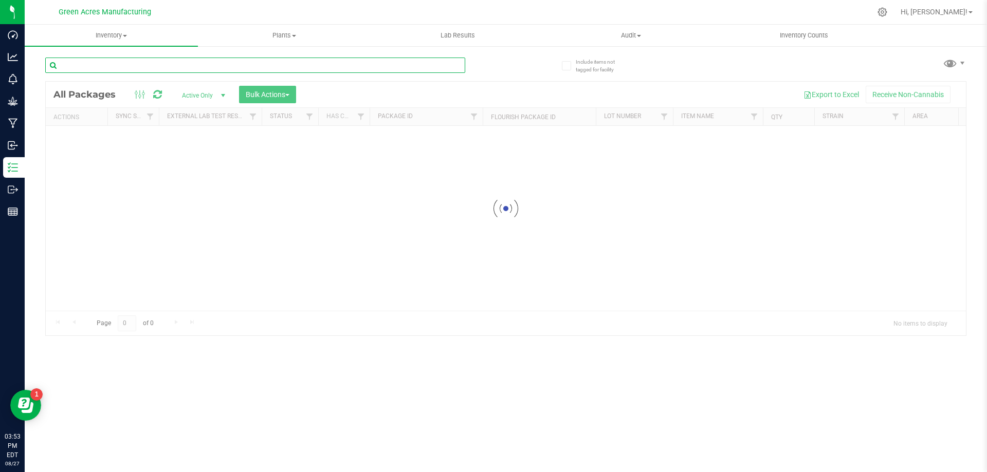
click at [296, 66] on input "text" at bounding box center [255, 65] width 420 height 15
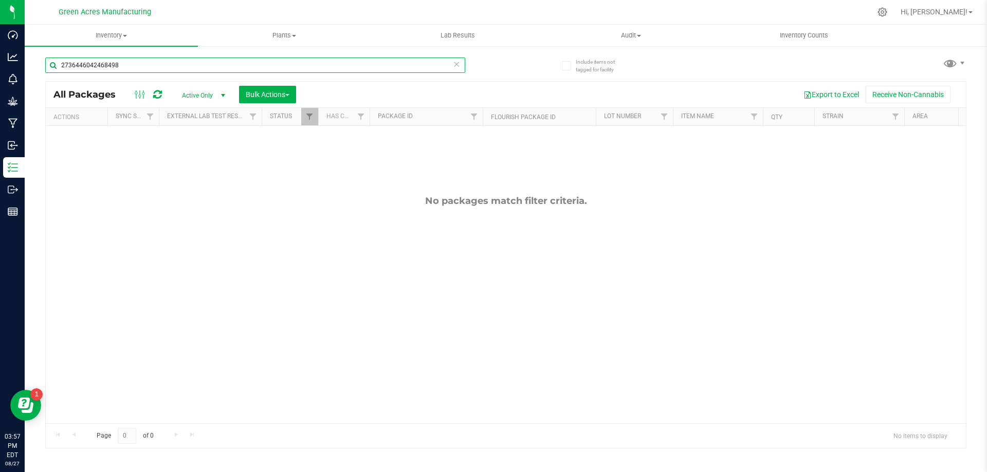
click at [227, 70] on input "2736446042468498" at bounding box center [255, 65] width 420 height 15
type input "0465330005095912"
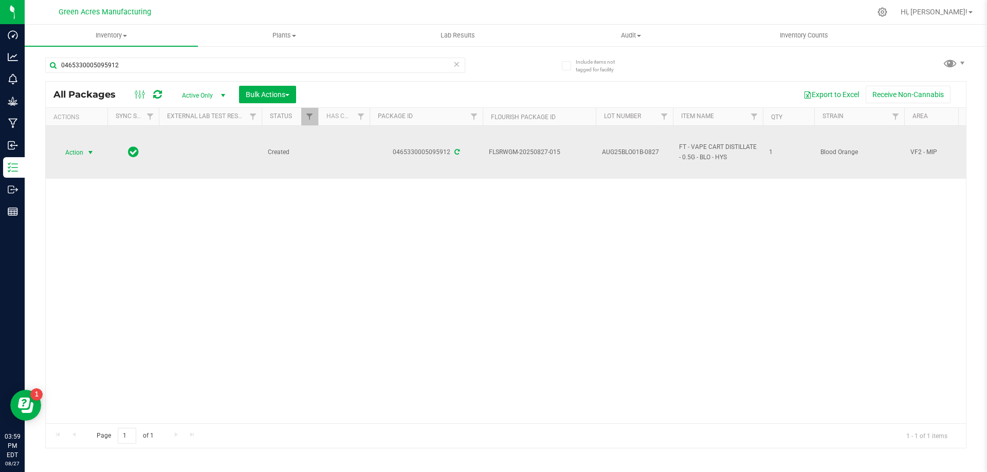
click at [81, 143] on td "Action Action Adjust qty Create package Edit attributes Global inventory Locate…" at bounding box center [77, 152] width 62 height 53
click at [85, 152] on span "select" at bounding box center [90, 152] width 13 height 14
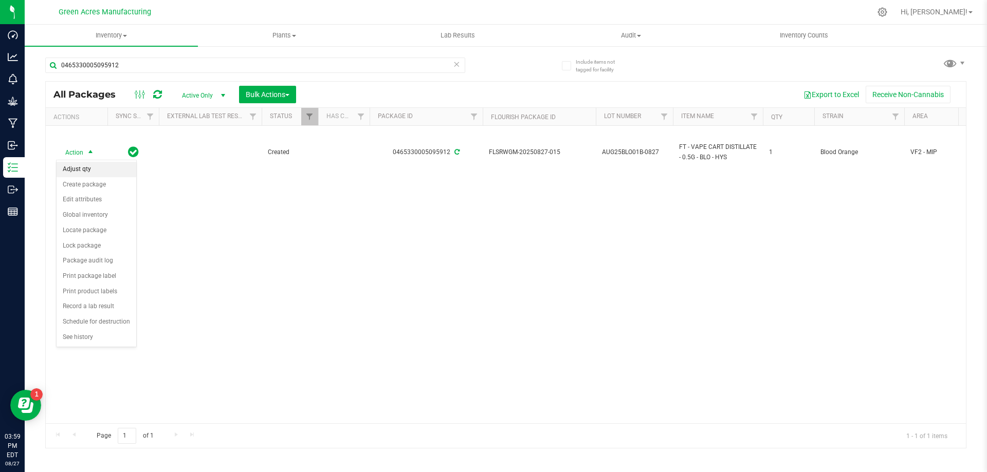
click at [98, 164] on li "Adjust qty" at bounding box center [97, 169] width 80 height 15
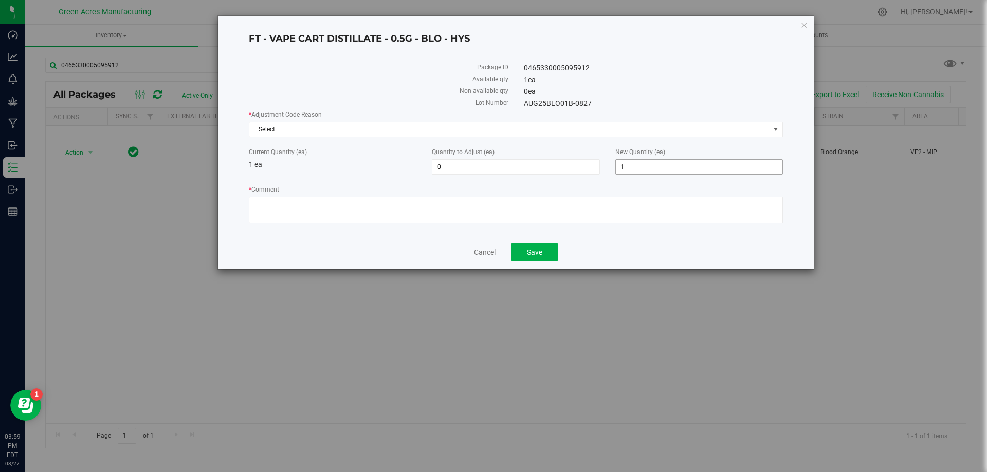
click at [646, 168] on span "1 1" at bounding box center [699, 166] width 168 height 15
click at [646, 168] on input "1" at bounding box center [699, 167] width 167 height 14
type input "0"
type input "-1"
type input "0"
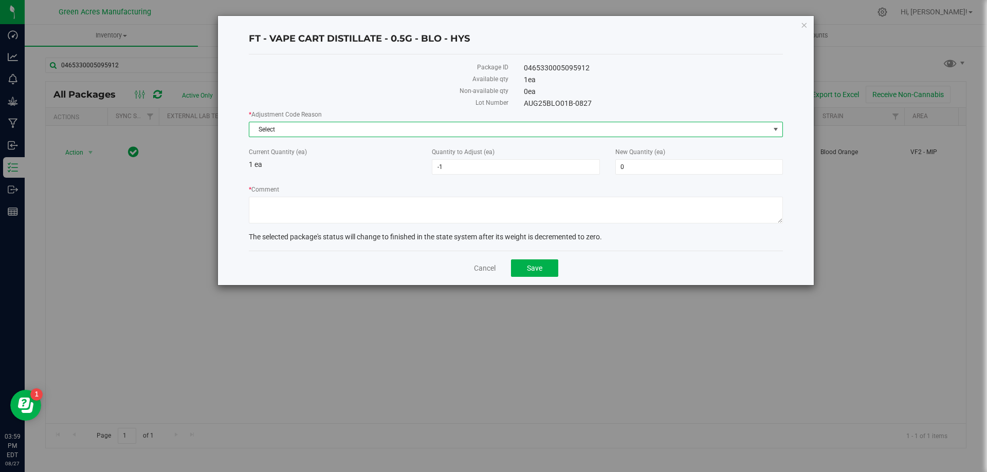
click at [556, 130] on span "Select" at bounding box center [509, 129] width 520 height 14
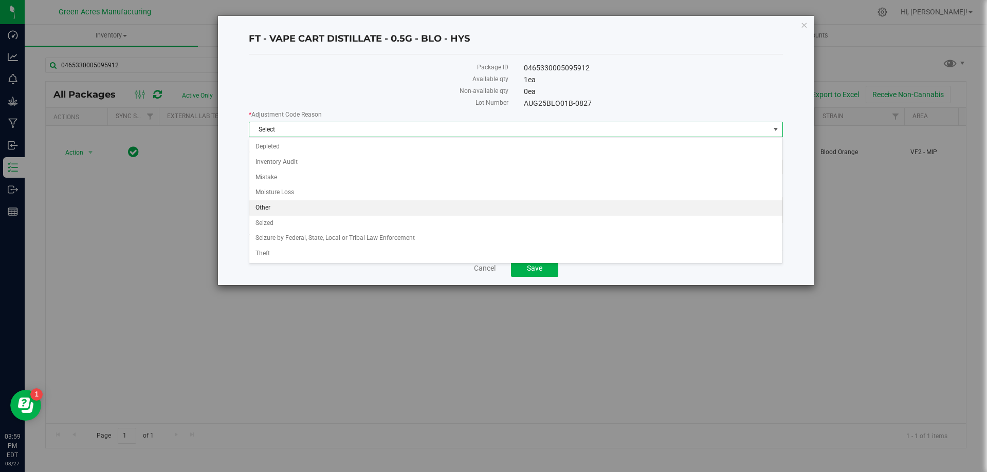
click at [485, 209] on li "Other" at bounding box center [515, 207] width 533 height 15
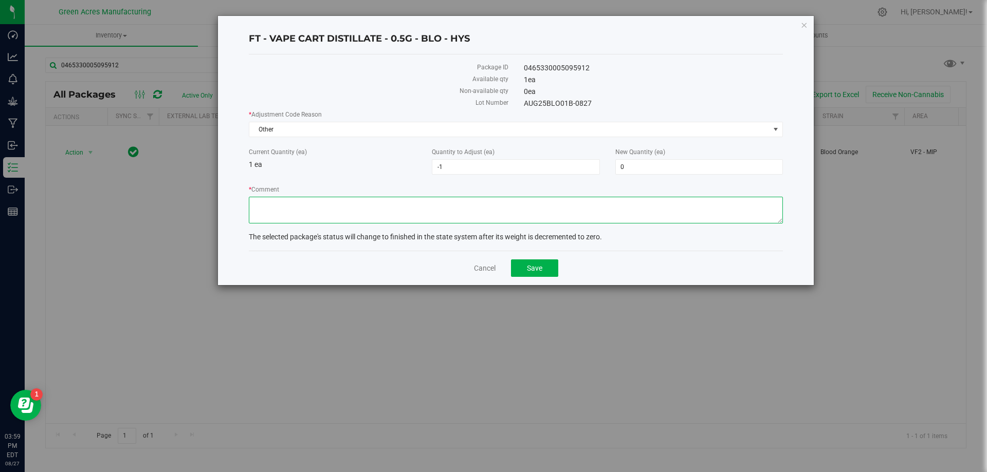
click at [485, 208] on textarea "* Comment" at bounding box center [516, 210] width 534 height 27
type textarea "waste"
click at [541, 268] on span "Save" at bounding box center [534, 268] width 15 height 8
